Goal: Task Accomplishment & Management: Manage account settings

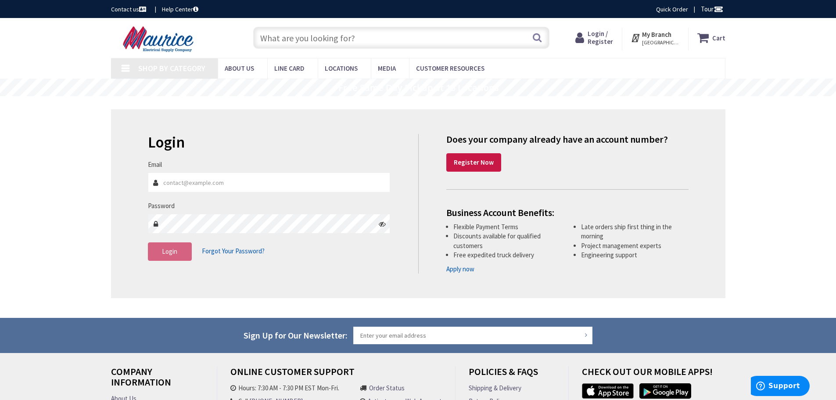
click at [198, 190] on input "Email" at bounding box center [269, 183] width 243 height 20
type input "[EMAIL_ADDRESS][DOMAIN_NAME]"
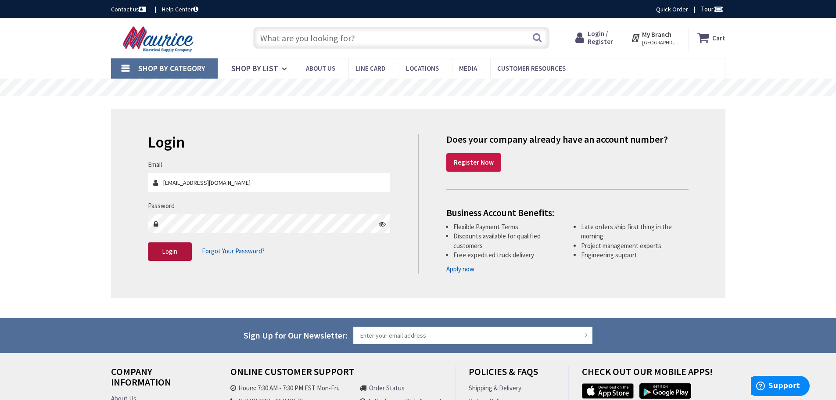
click at [169, 252] on span "Login" at bounding box center [169, 251] width 15 height 8
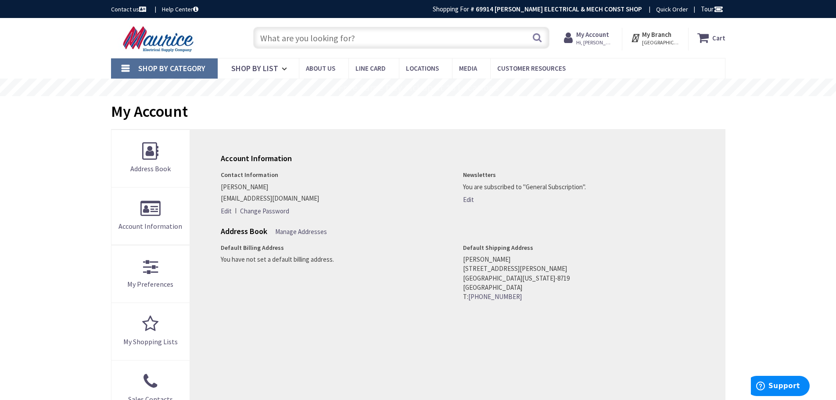
click at [311, 43] on input "text" at bounding box center [401, 38] width 296 height 22
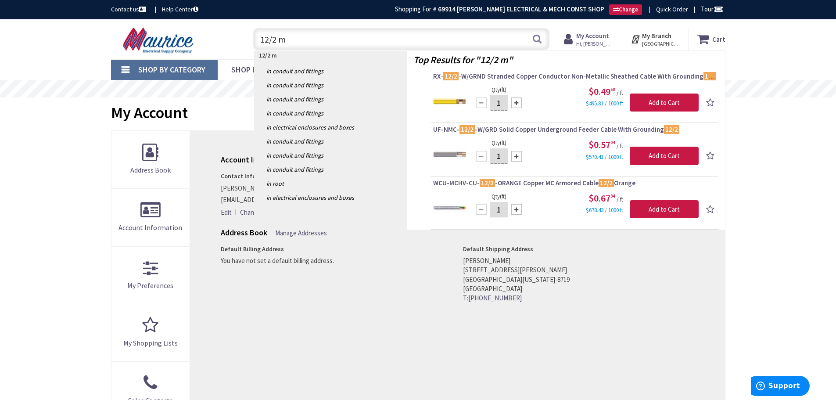
type input "12/2 mc"
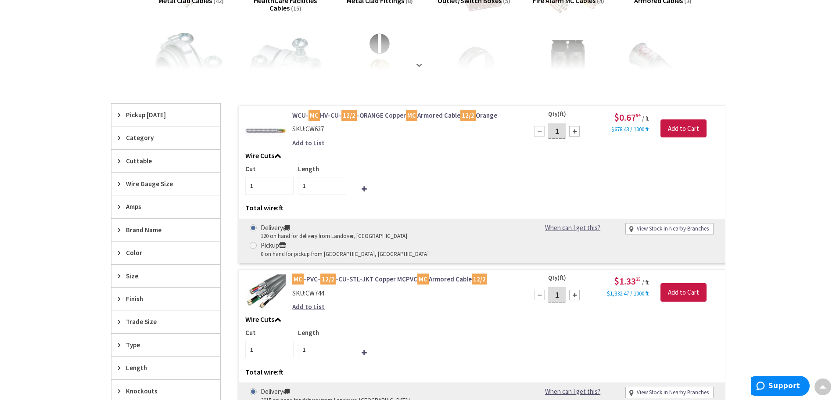
scroll to position [177, 0]
